Goal: Information Seeking & Learning: Check status

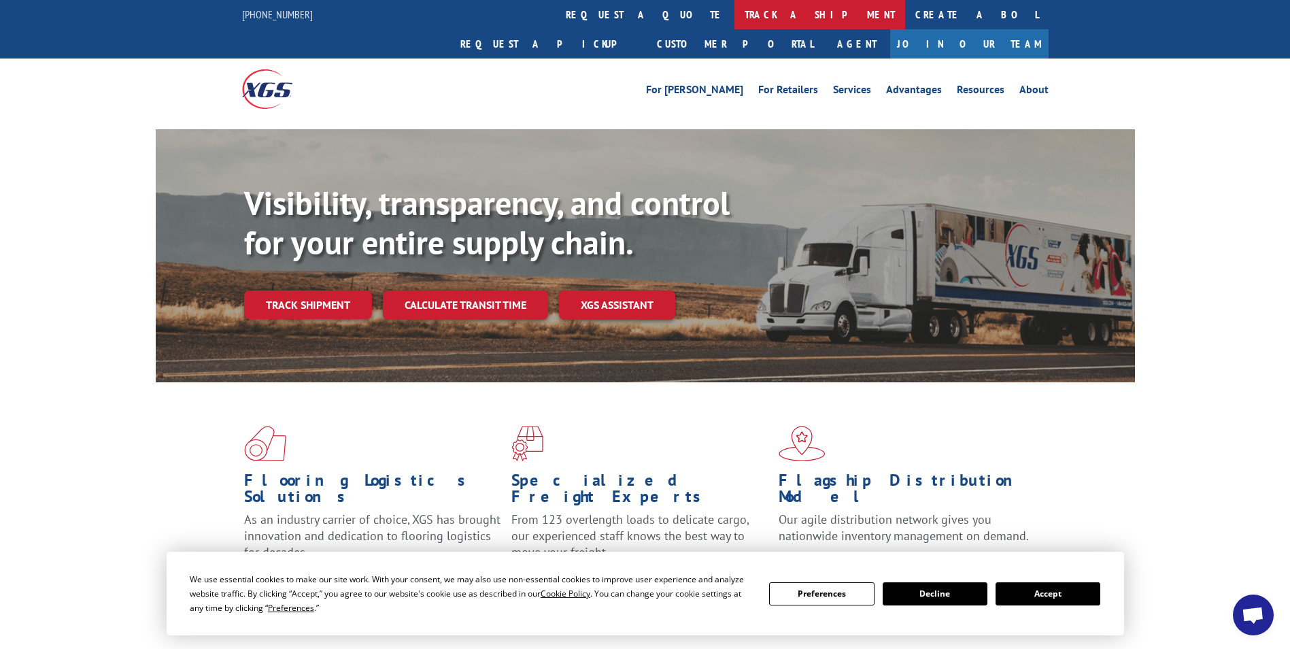
click at [734, 17] on link "track a shipment" at bounding box center [819, 14] width 171 height 29
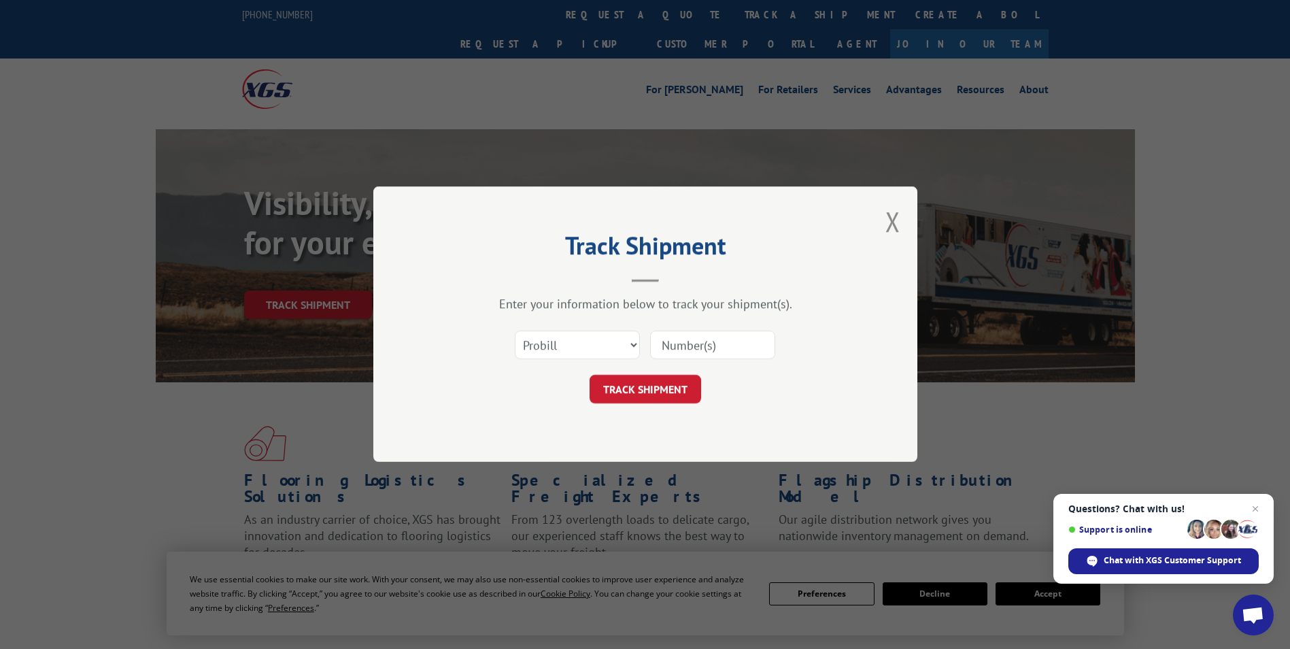
click at [720, 345] on input at bounding box center [712, 345] width 125 height 29
click at [728, 346] on input at bounding box center [712, 345] width 125 height 29
type input "17444461"
click button "TRACK SHIPMENT" at bounding box center [646, 389] width 112 height 29
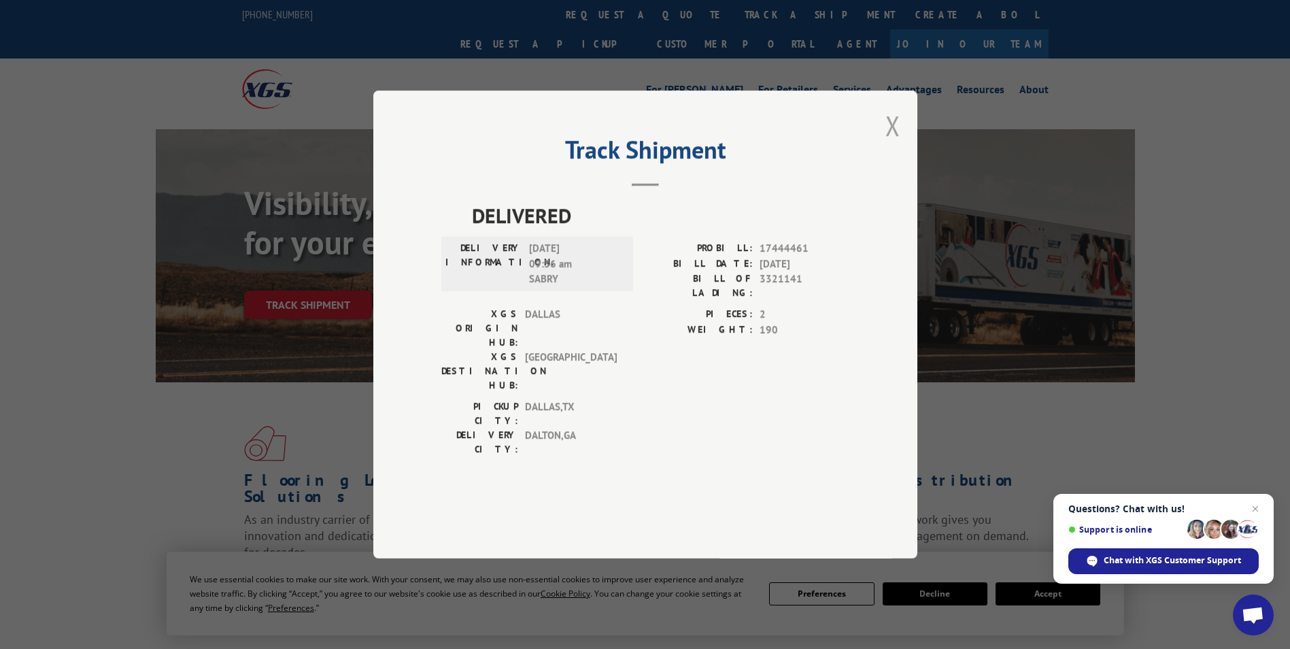
click at [896, 143] on button "Close modal" at bounding box center [892, 125] width 15 height 36
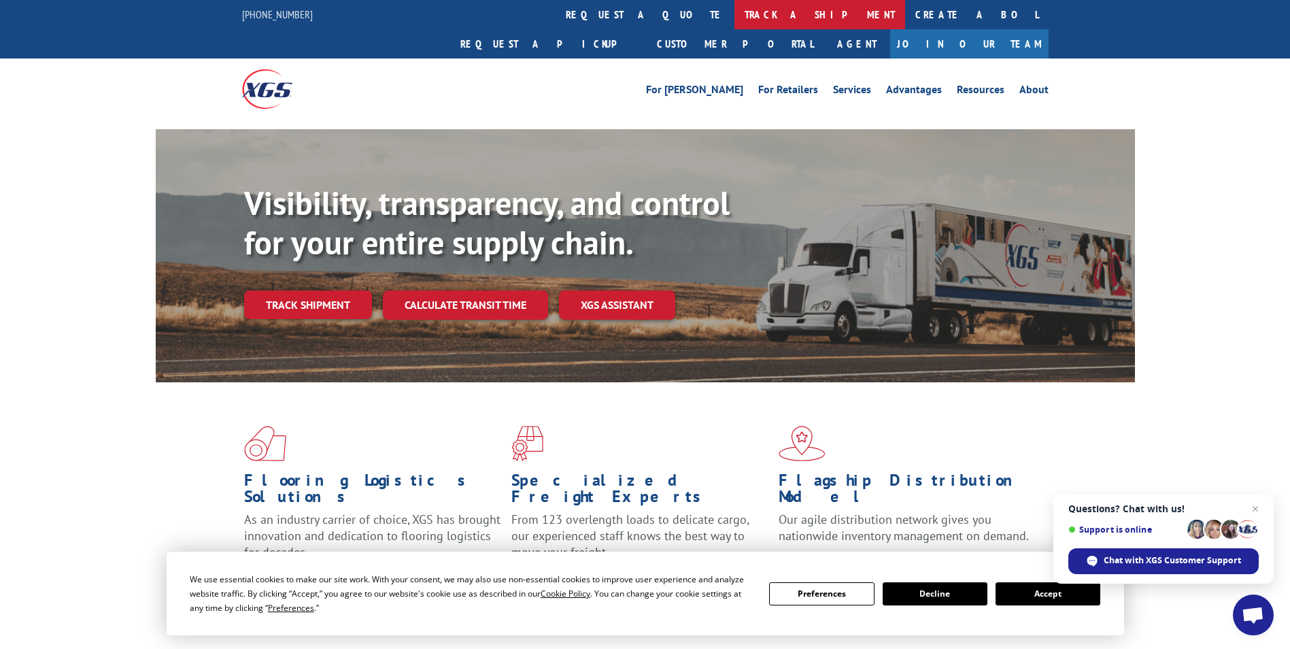
click at [734, 10] on link "track a shipment" at bounding box center [819, 14] width 171 height 29
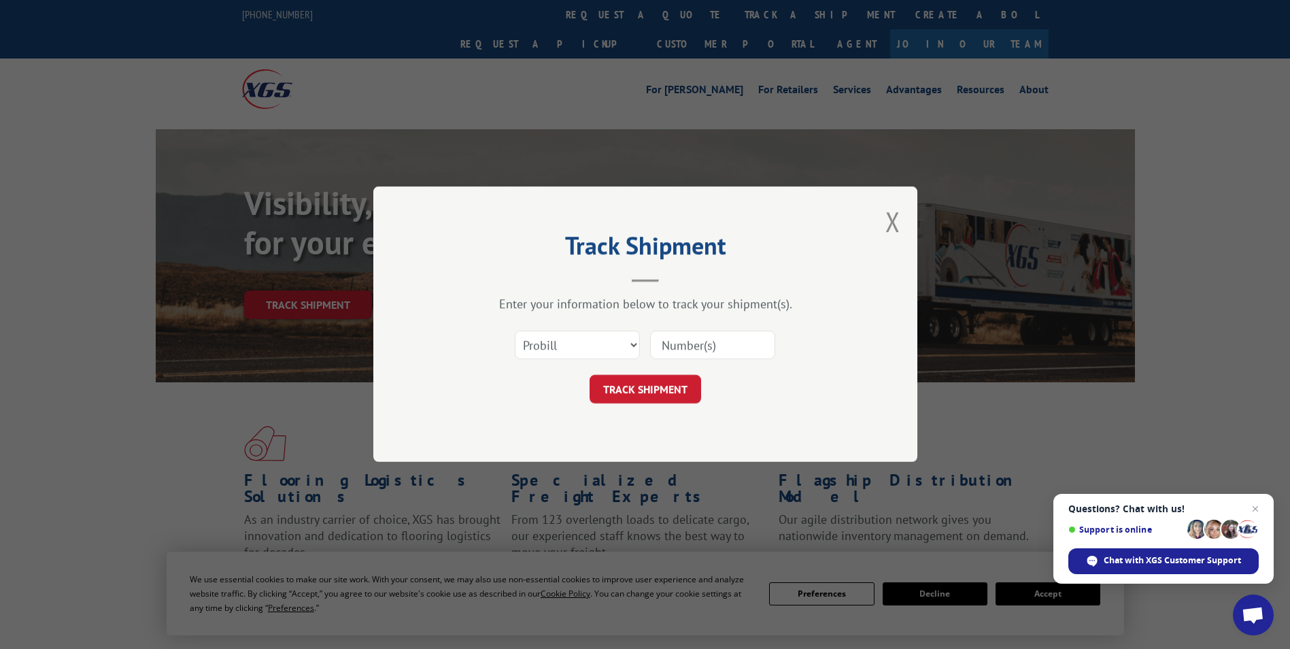
click at [688, 341] on input at bounding box center [712, 345] width 125 height 29
type input "17591176"
click button "TRACK SHIPMENT" at bounding box center [646, 389] width 112 height 29
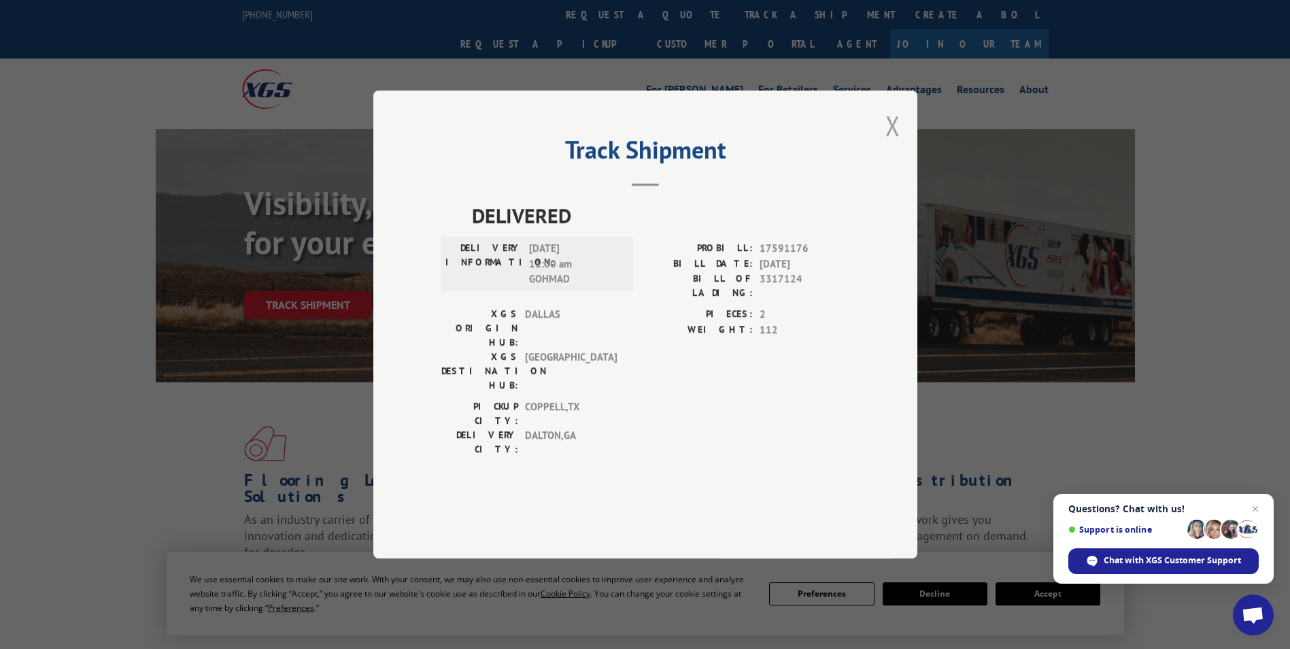
click at [892, 143] on button "Close modal" at bounding box center [892, 125] width 15 height 36
